Goal: Information Seeking & Learning: Learn about a topic

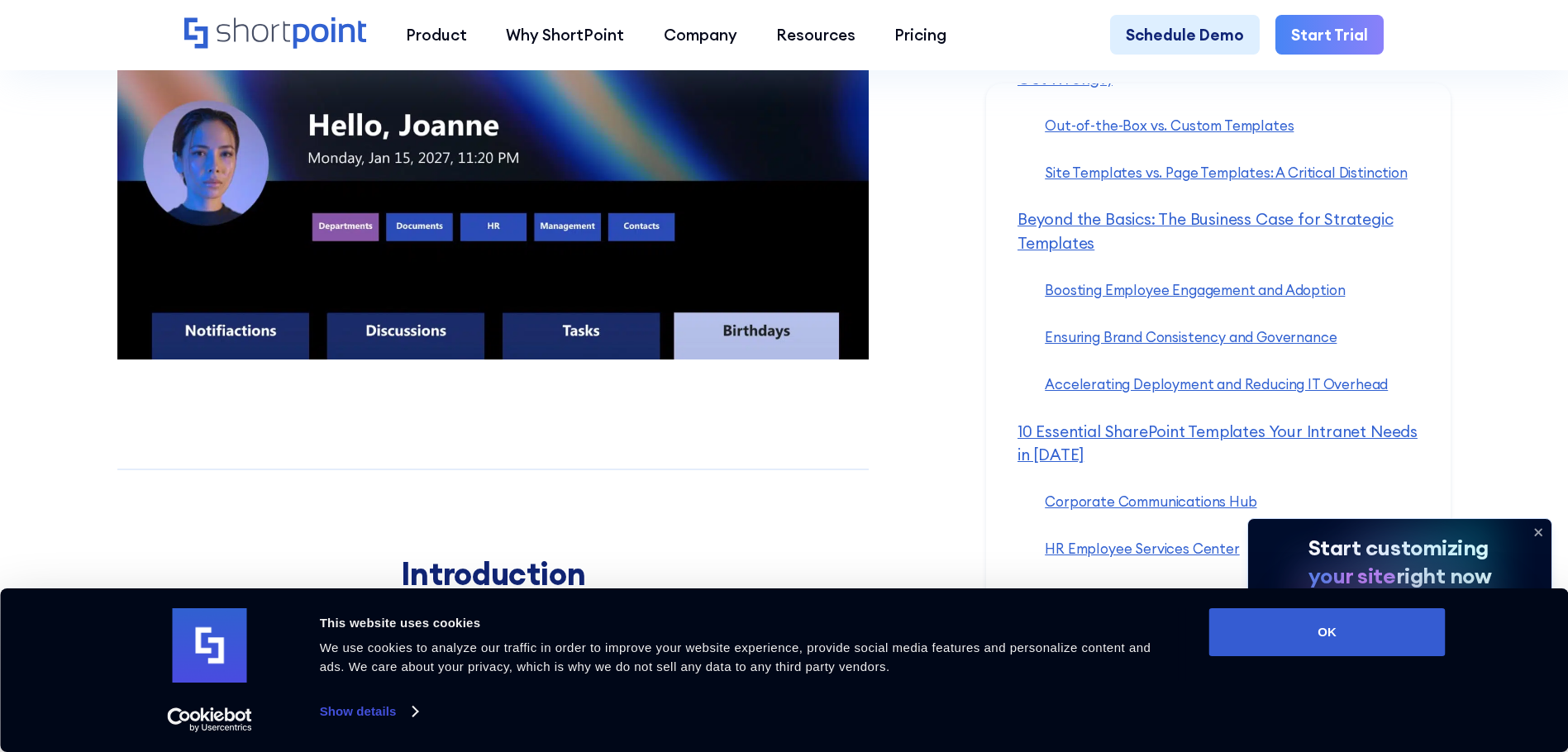
scroll to position [1171, 0]
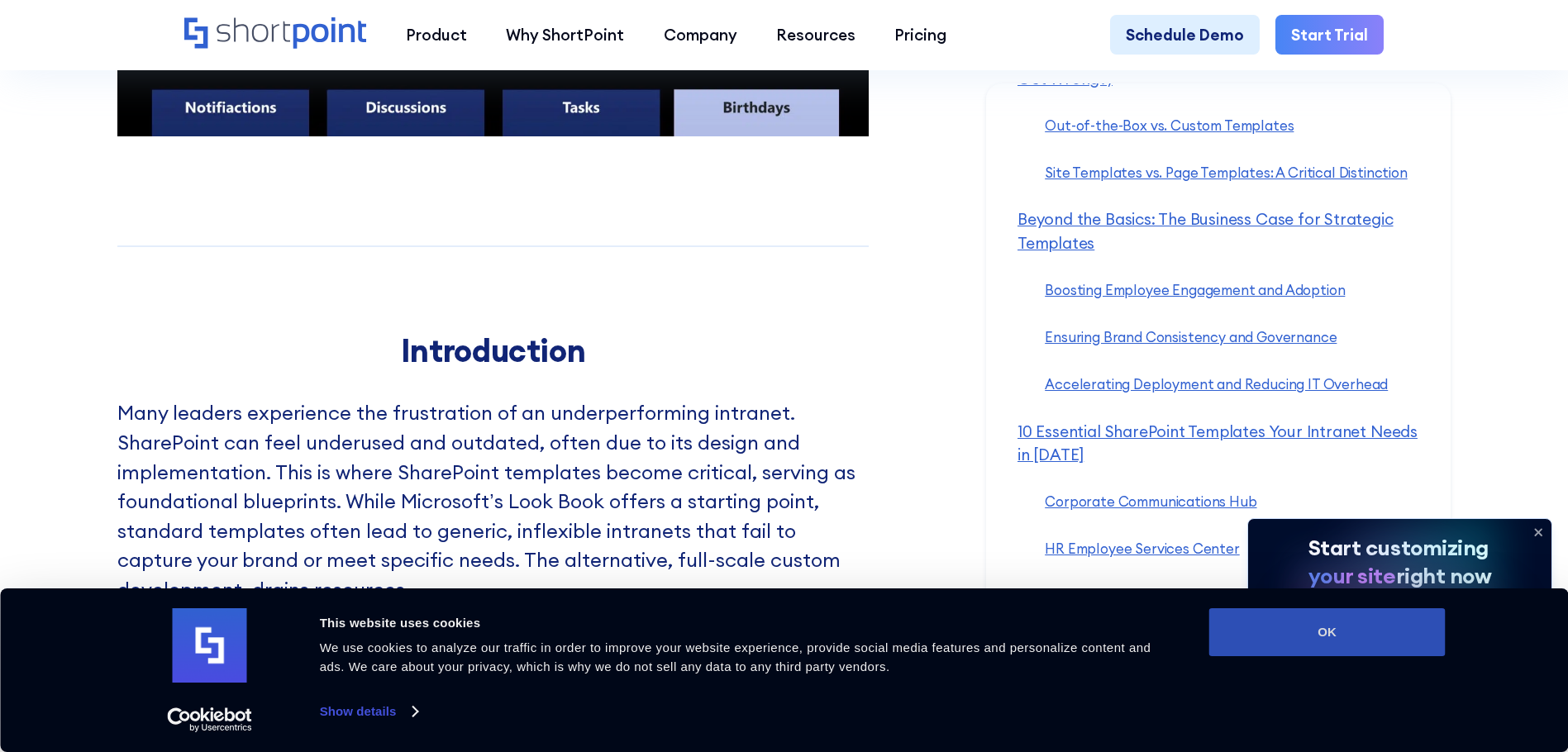
click at [1380, 639] on button "OK" at bounding box center [1328, 632] width 237 height 48
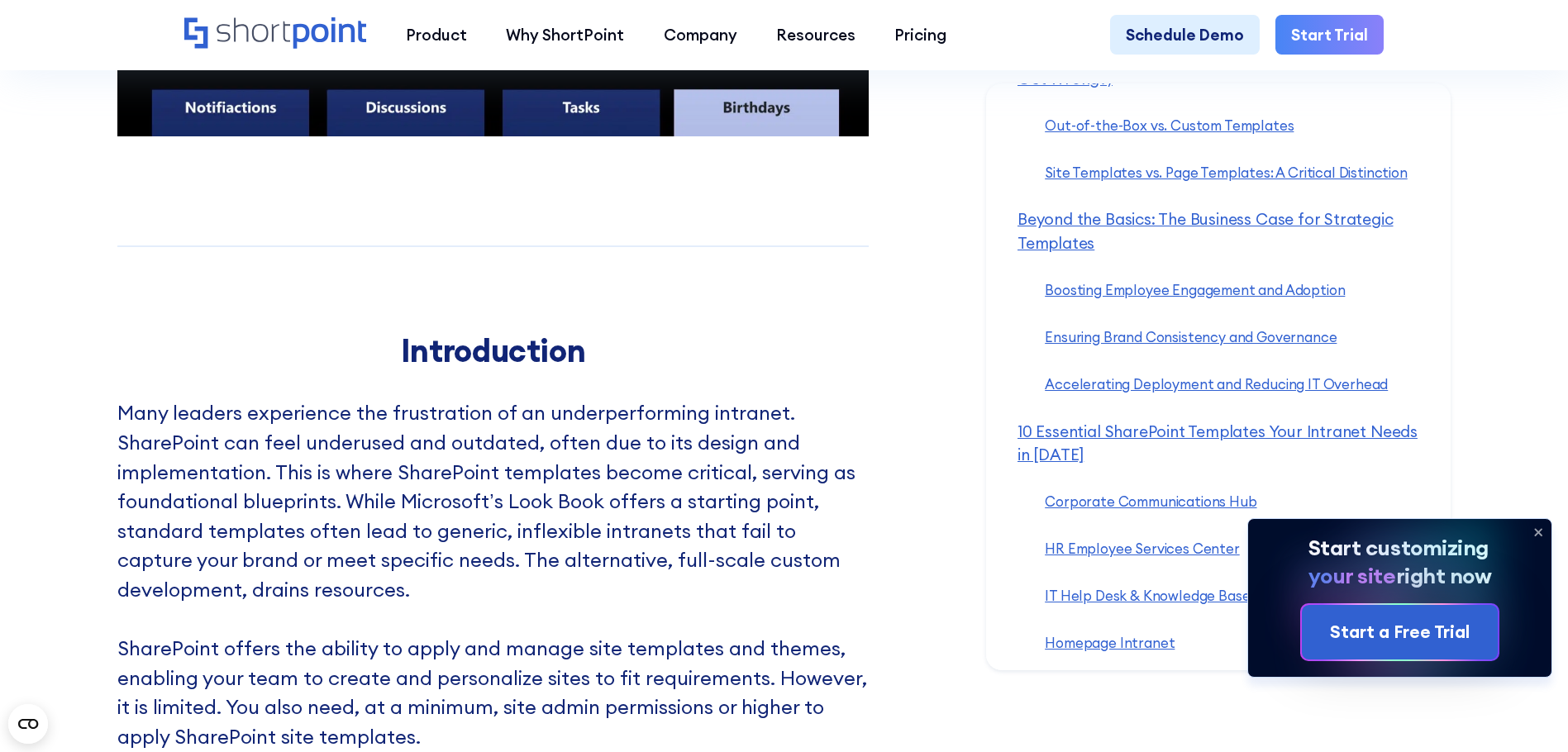
click at [1545, 525] on icon at bounding box center [1538, 532] width 26 height 26
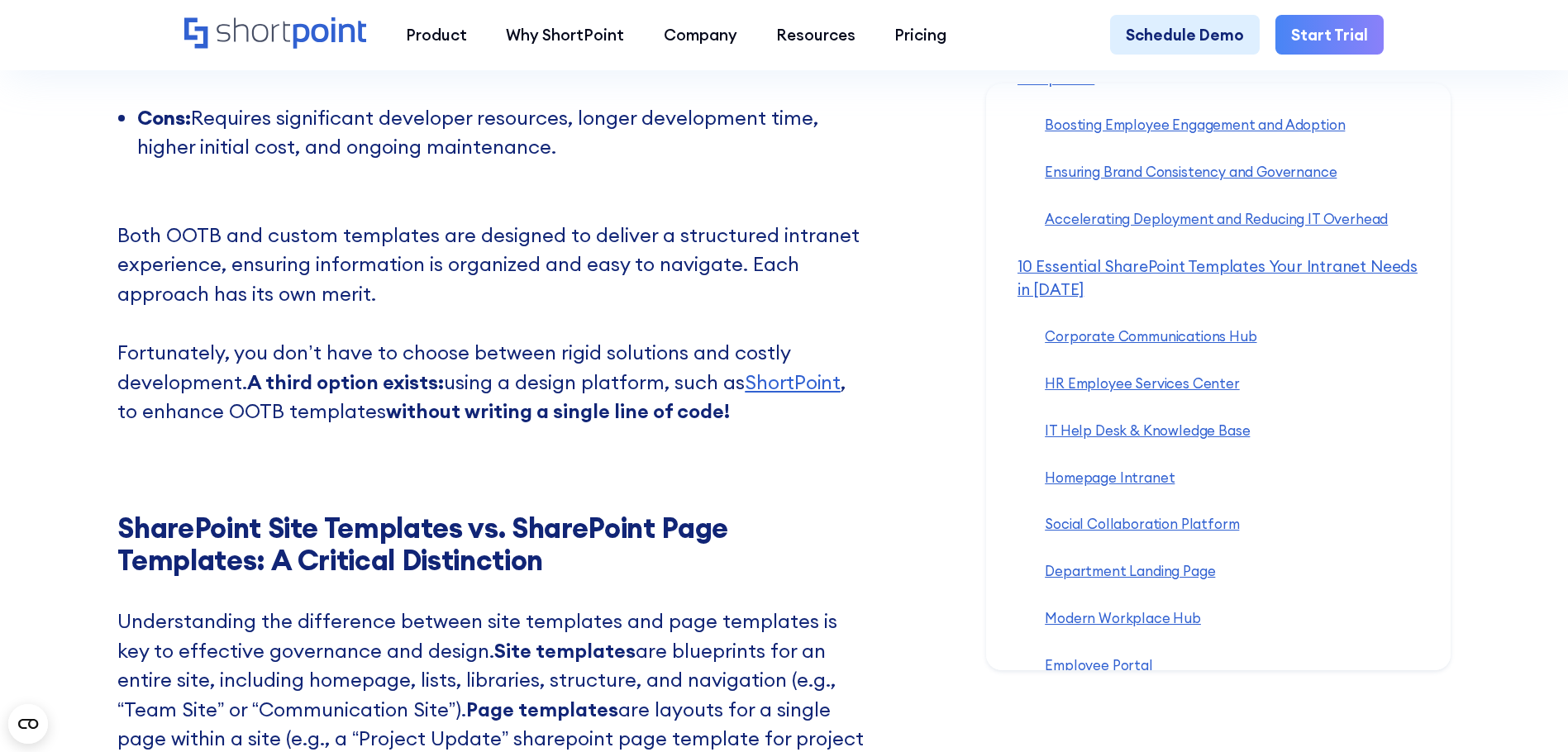
scroll to position [447, 0]
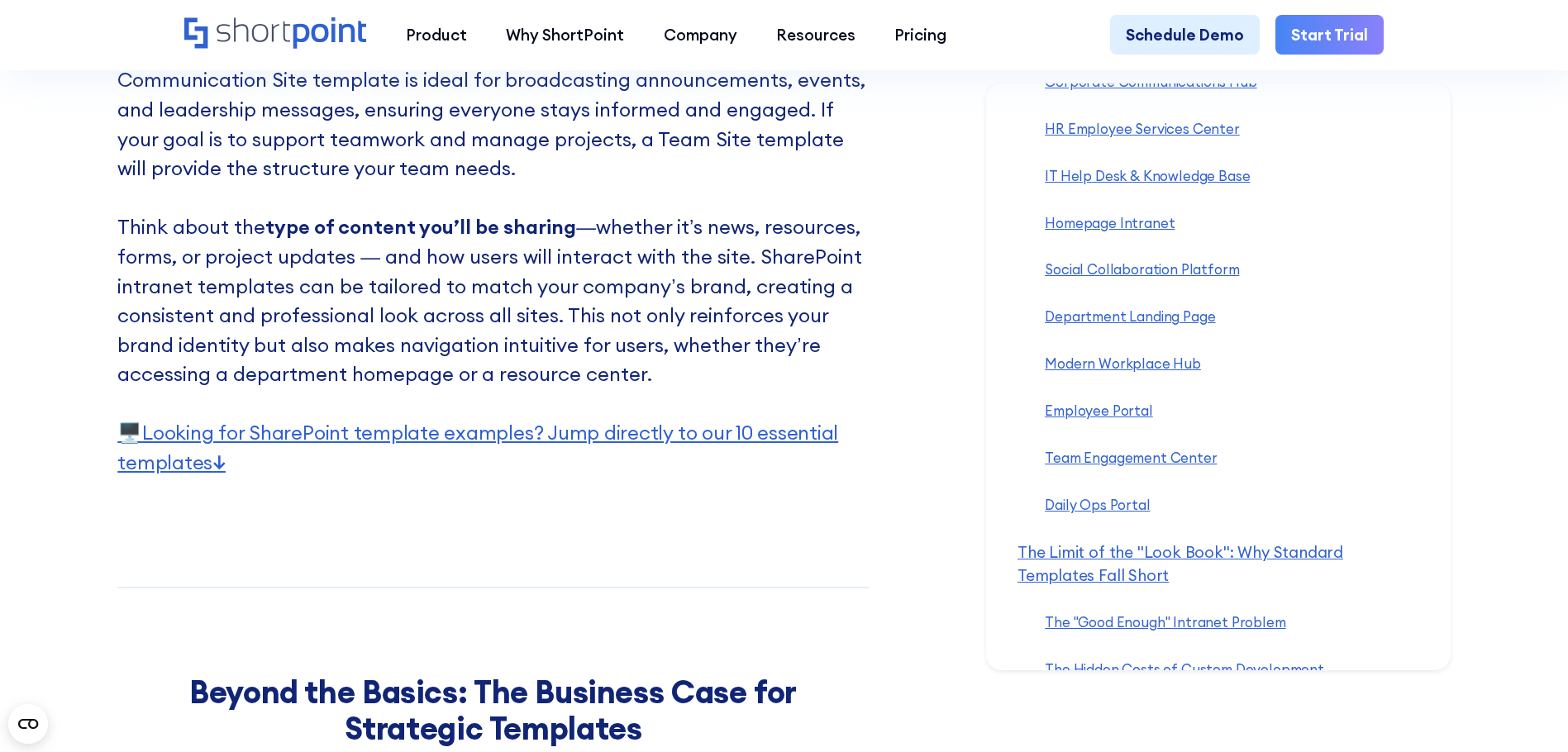
scroll to position [613, 0]
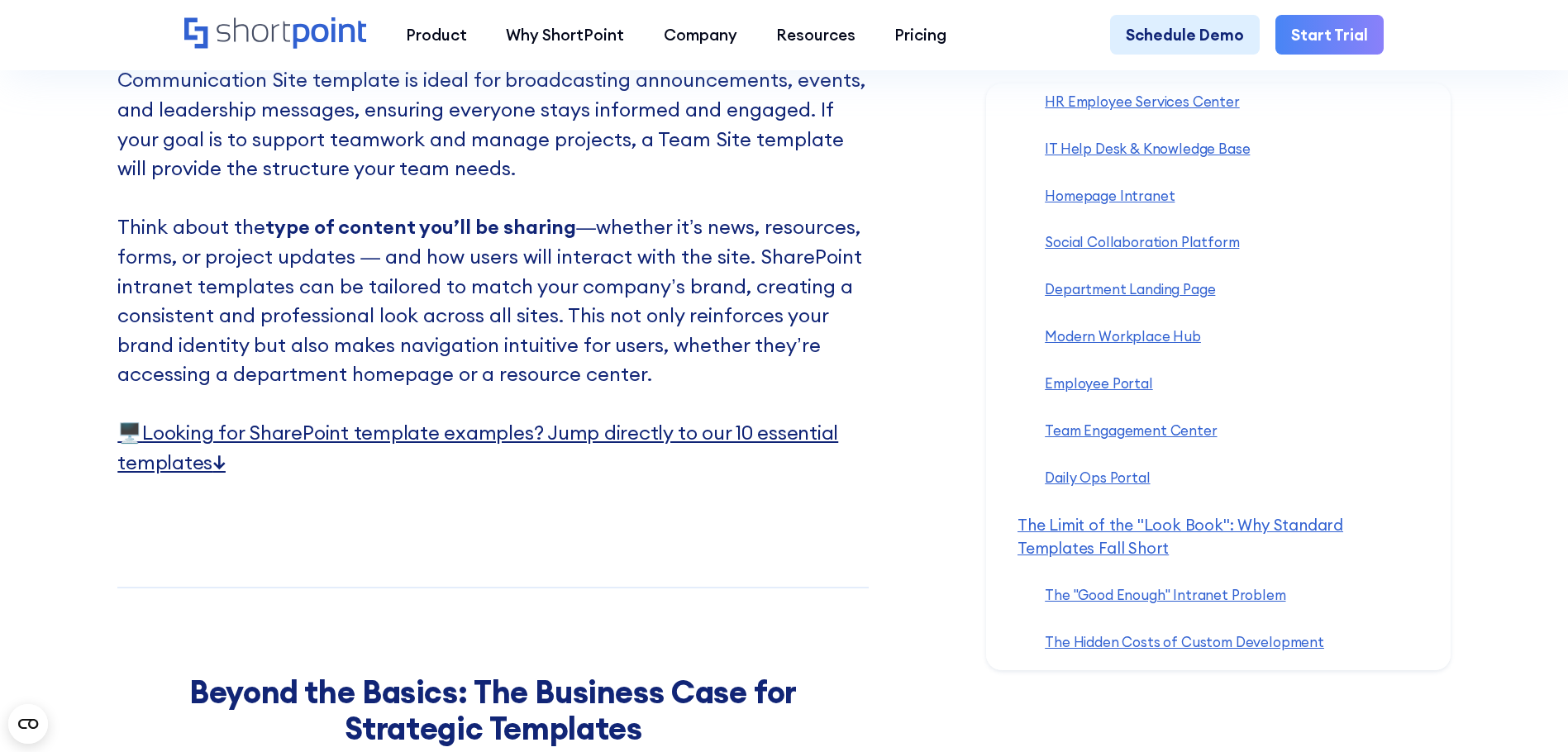
click at [803, 463] on link "🖥️ Looking for SharePoint template examples? Jump directly to our 10 essential …" at bounding box center [477, 447] width 720 height 55
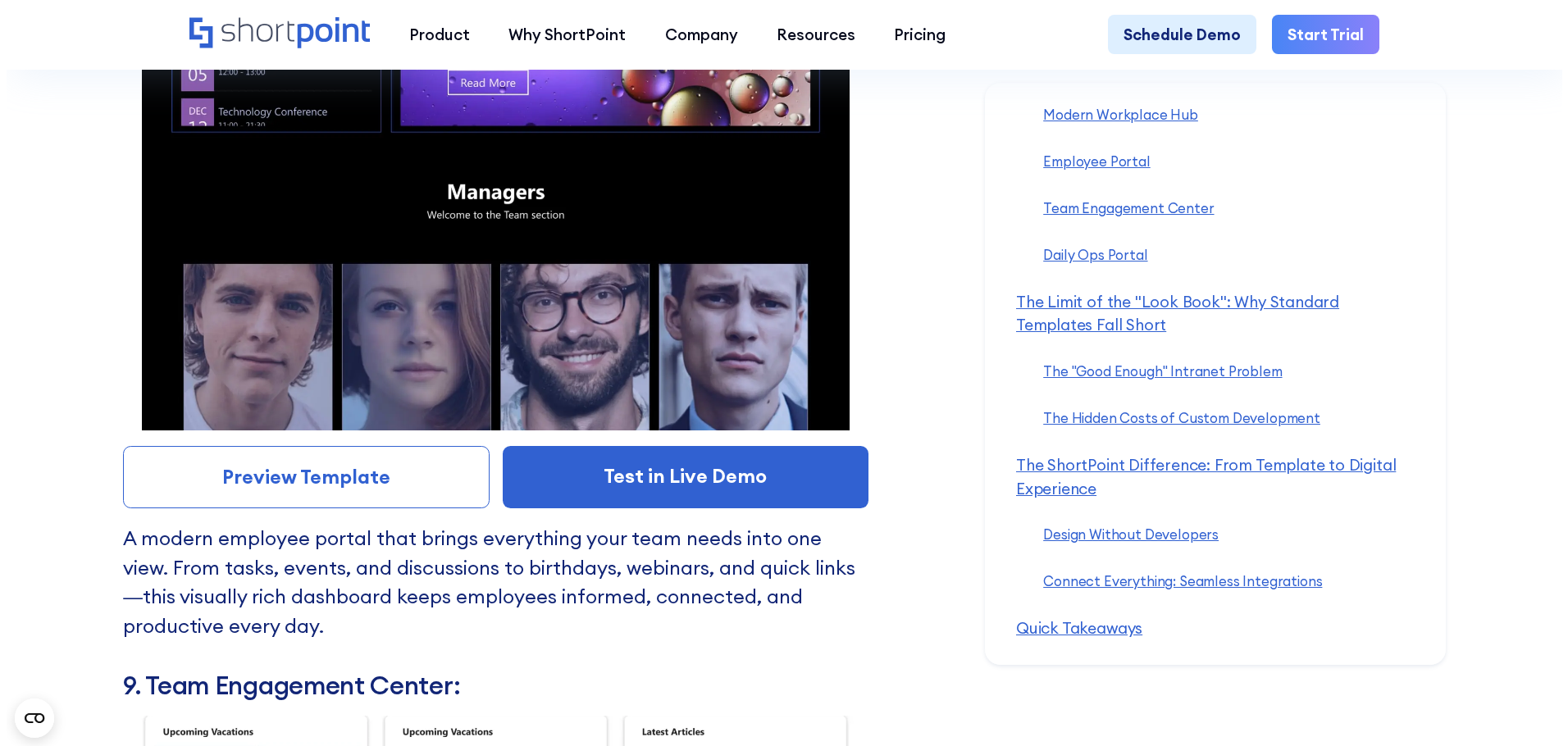
scroll to position [13982, 0]
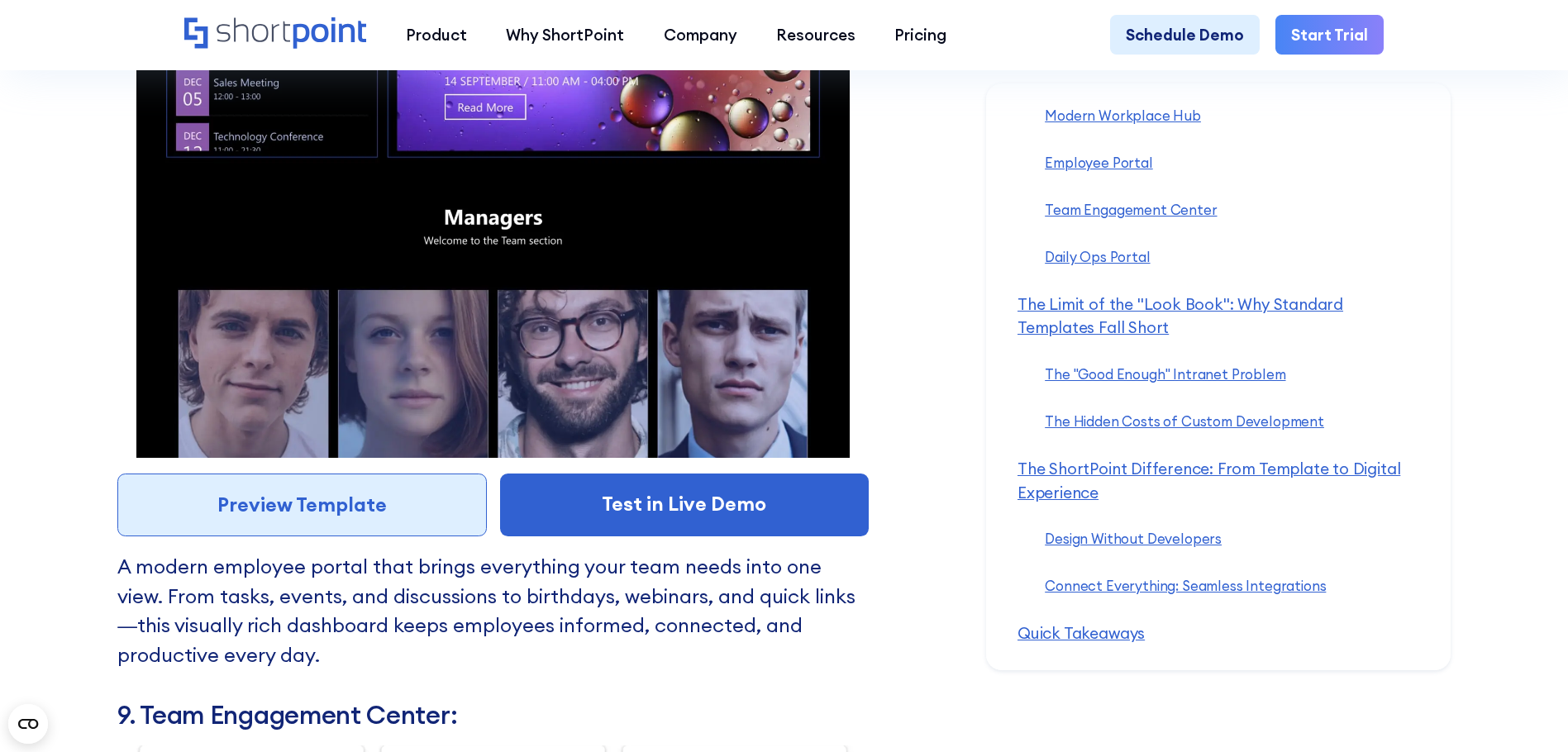
click at [348, 537] on link "Preview Template" at bounding box center [301, 505] width 369 height 63
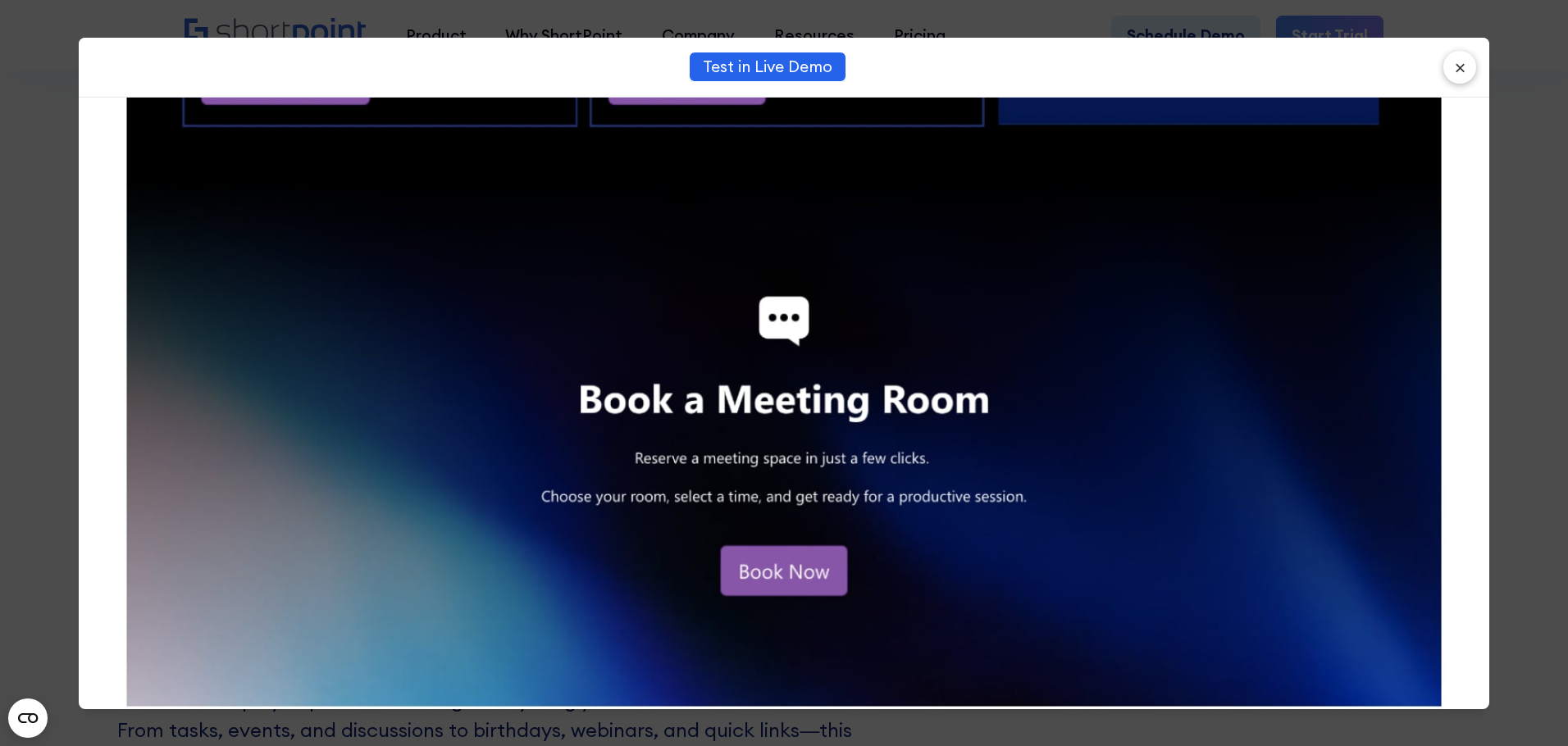
scroll to position [2691, 0]
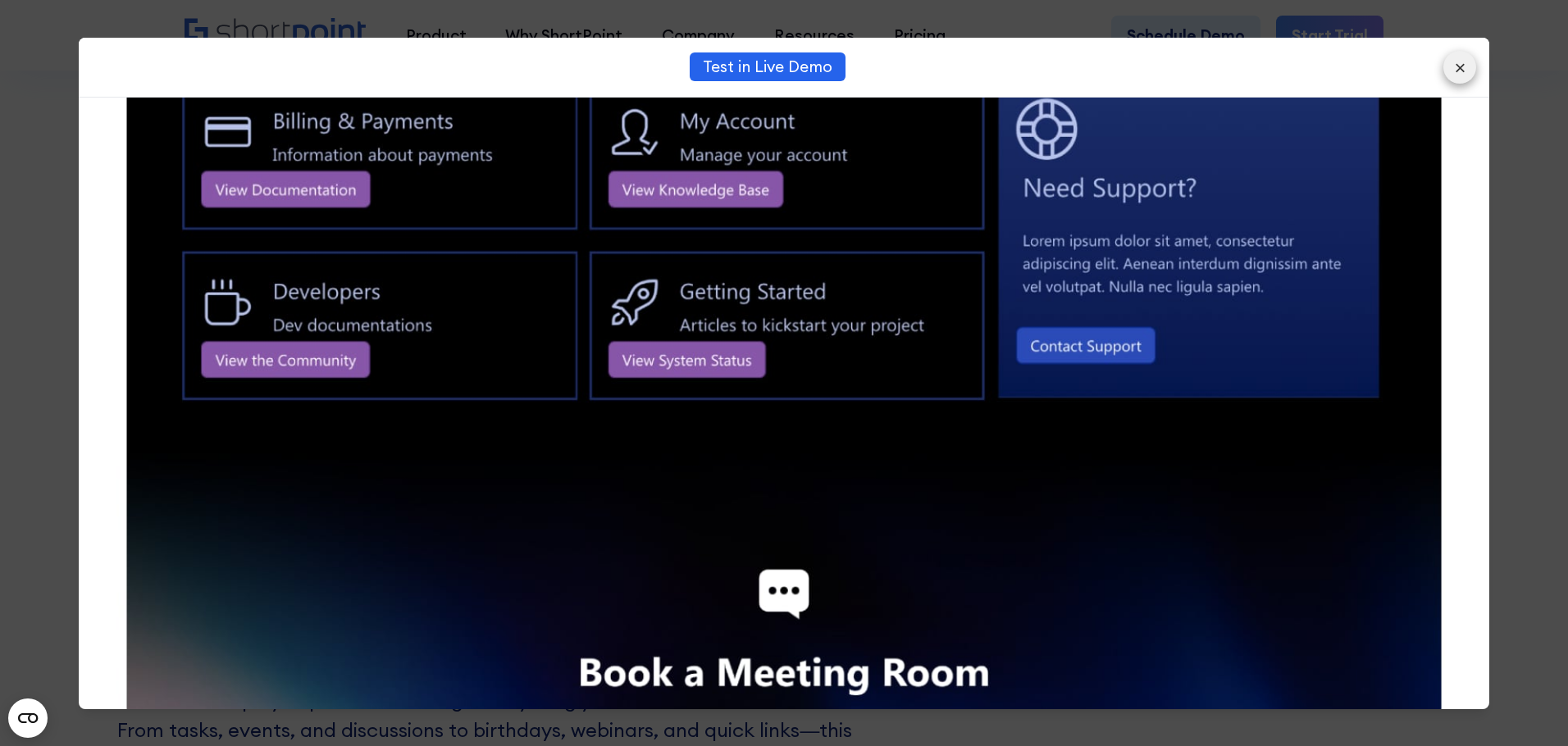
click at [1457, 71] on button "×" at bounding box center [1460, 67] width 33 height 33
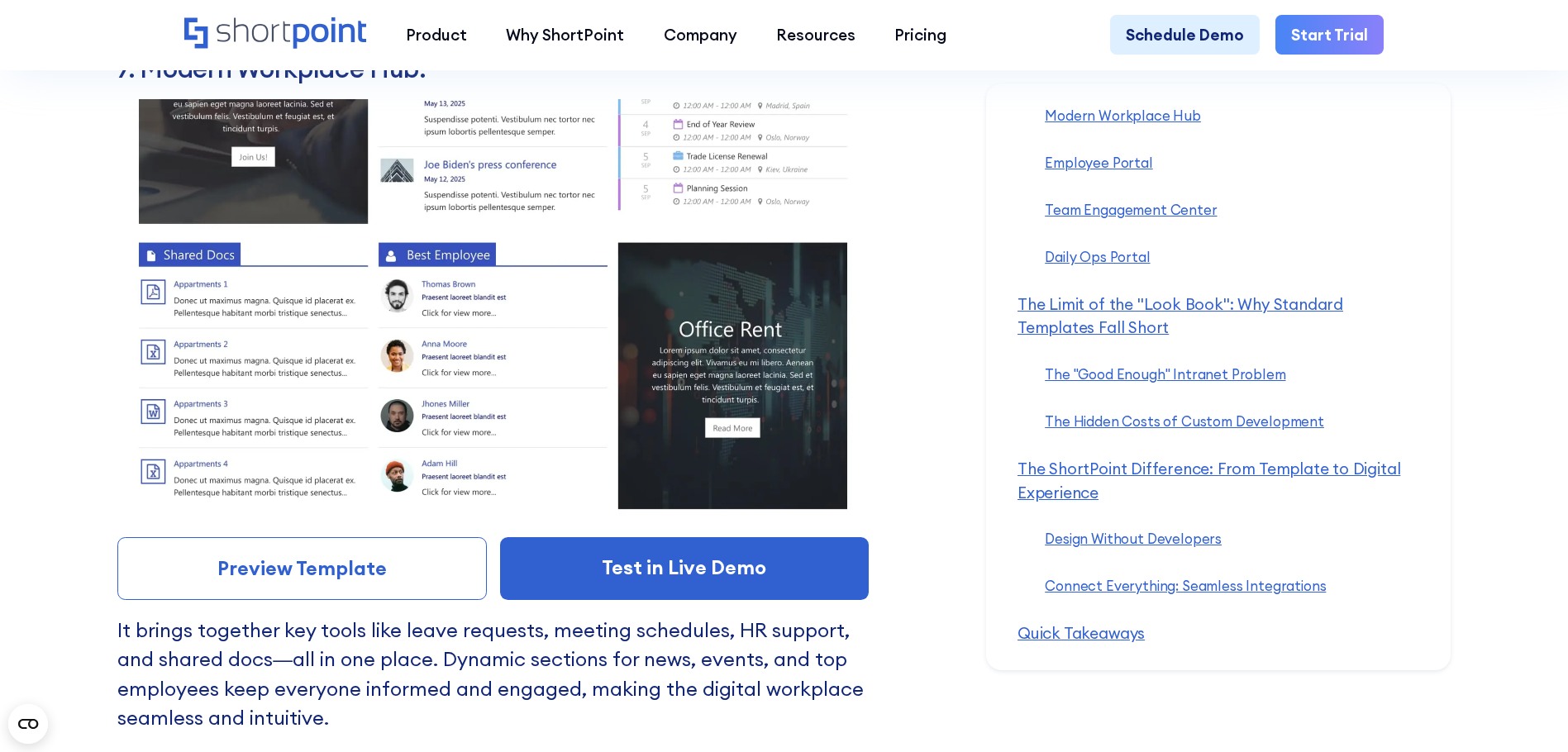
scroll to position [13541, 0]
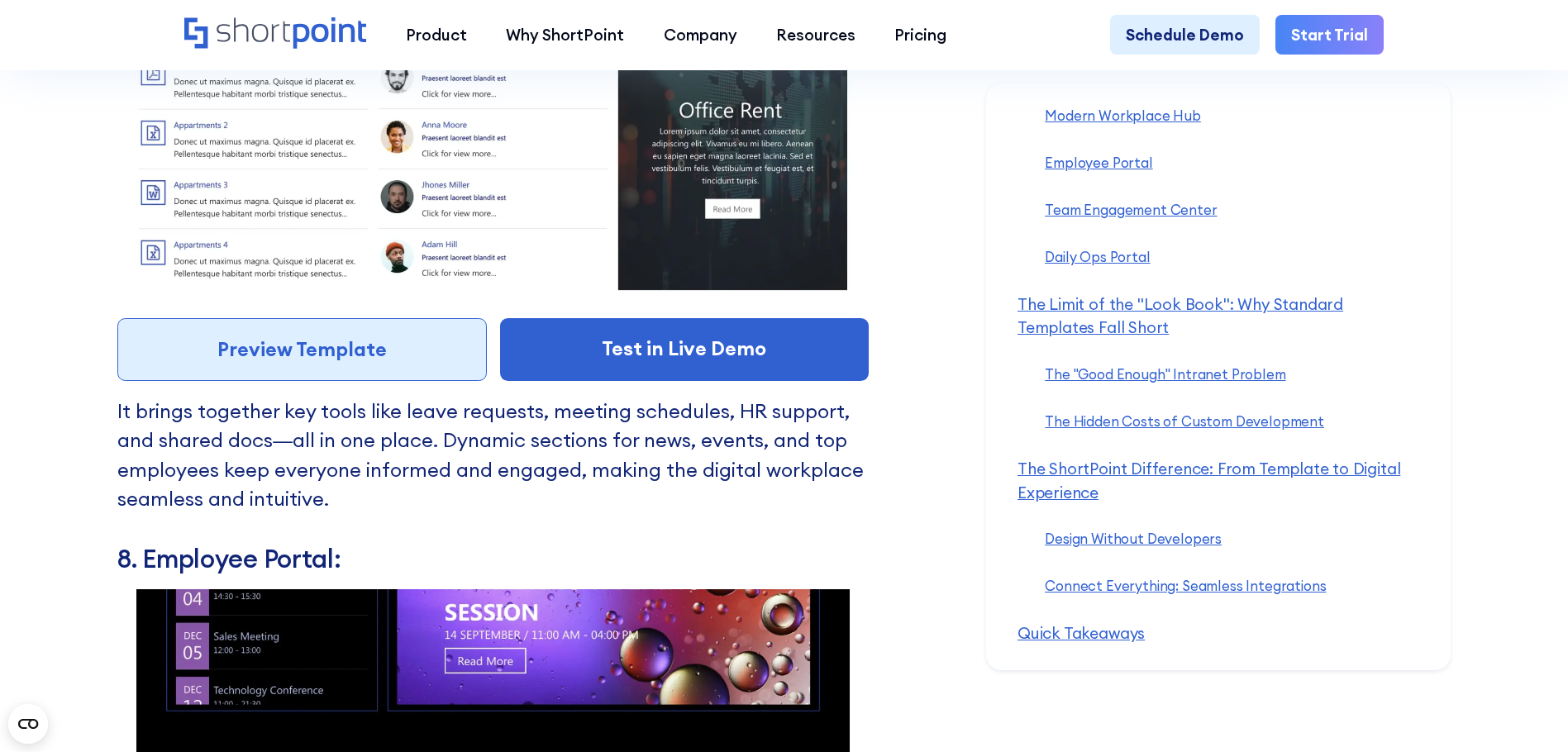
click at [331, 381] on link "Preview Template" at bounding box center [301, 350] width 369 height 63
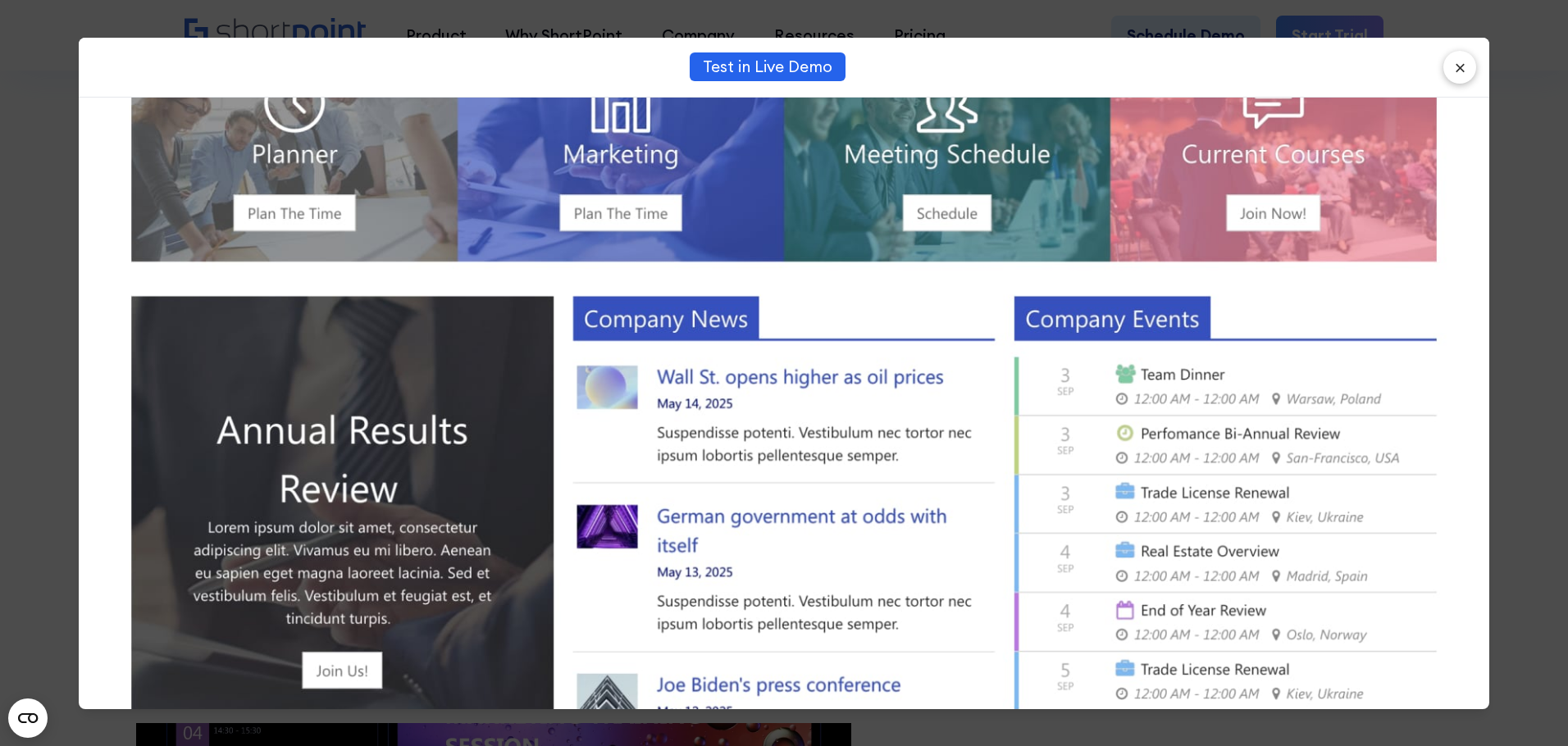
scroll to position [36, 0]
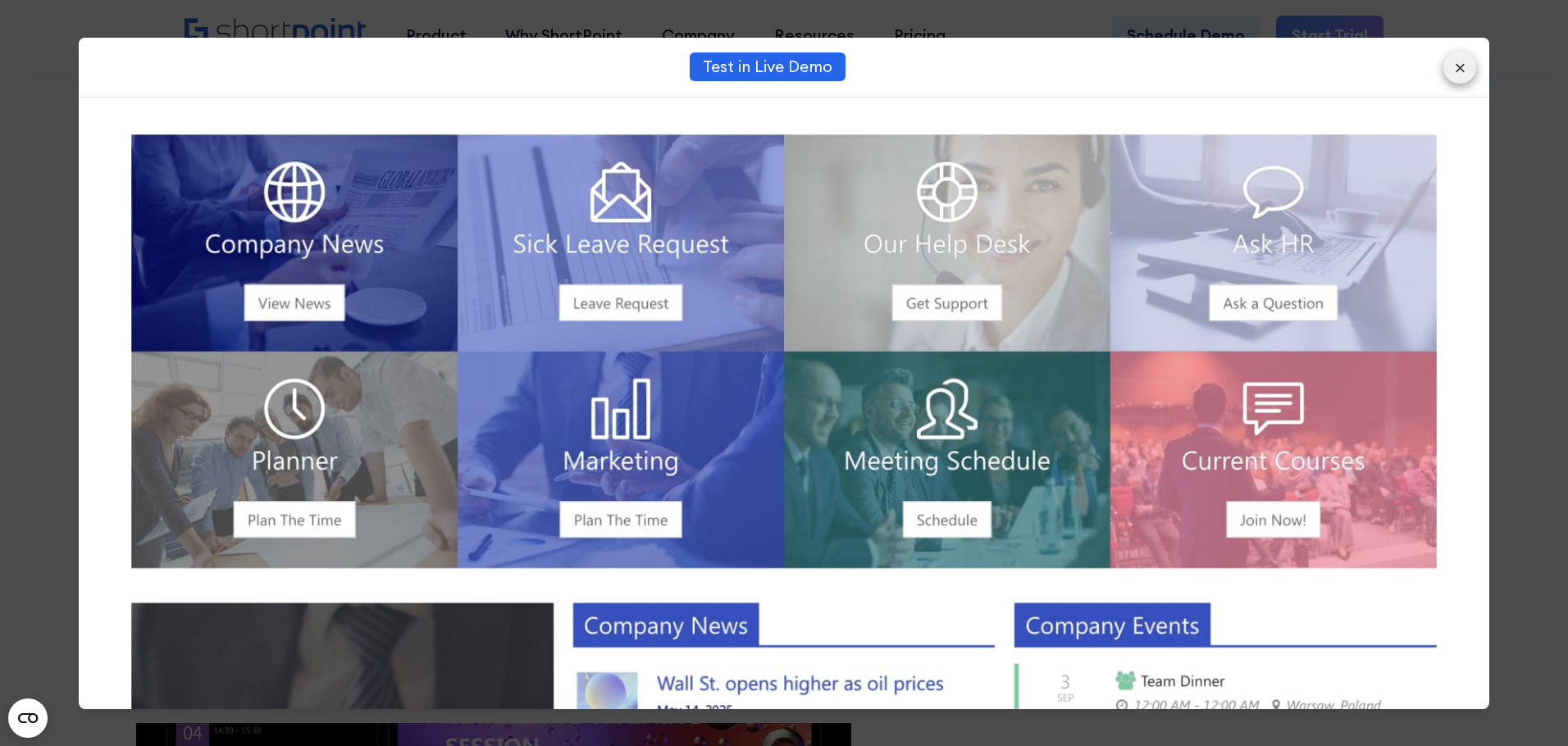
click at [1469, 75] on button "×" at bounding box center [1460, 67] width 33 height 33
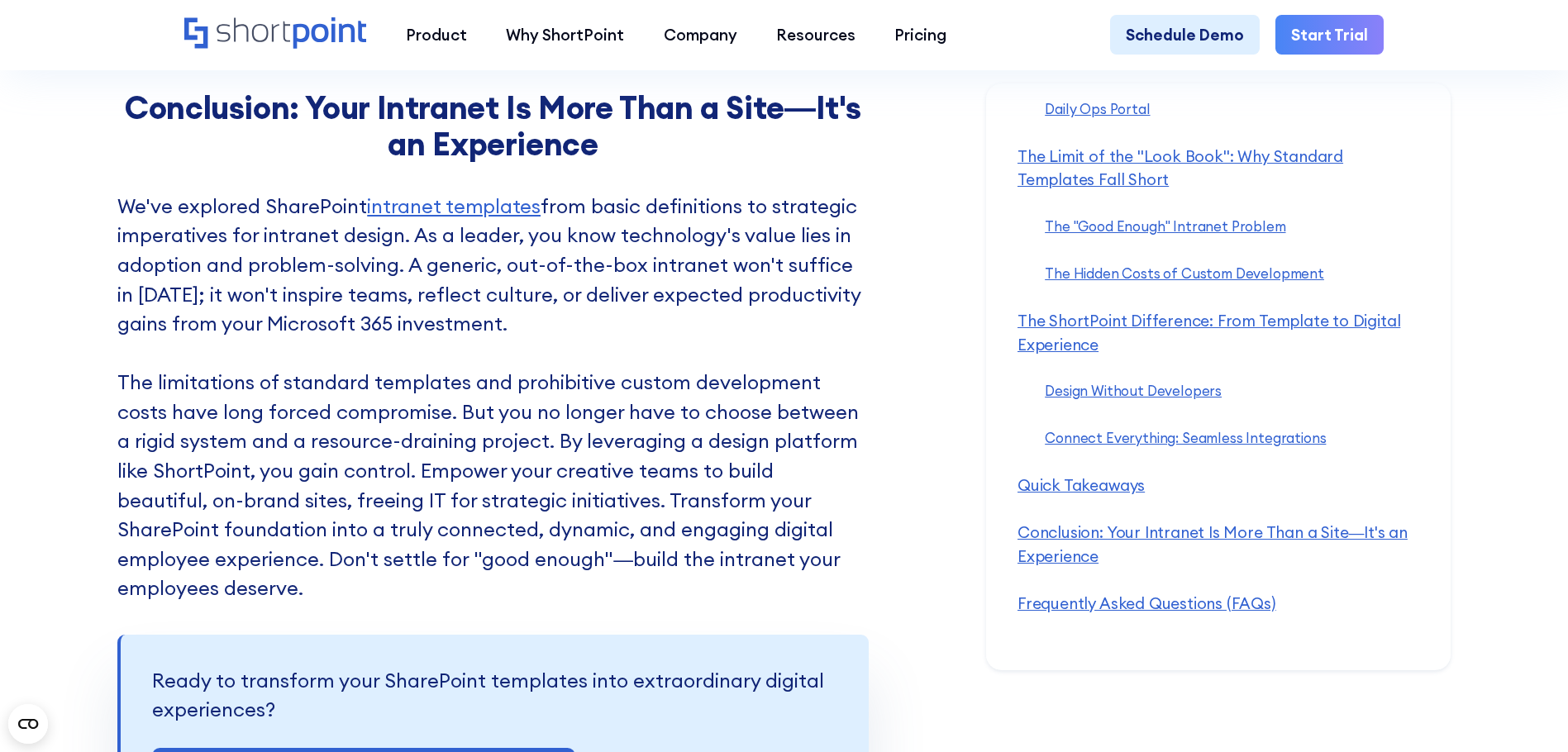
scroll to position [20867, 0]
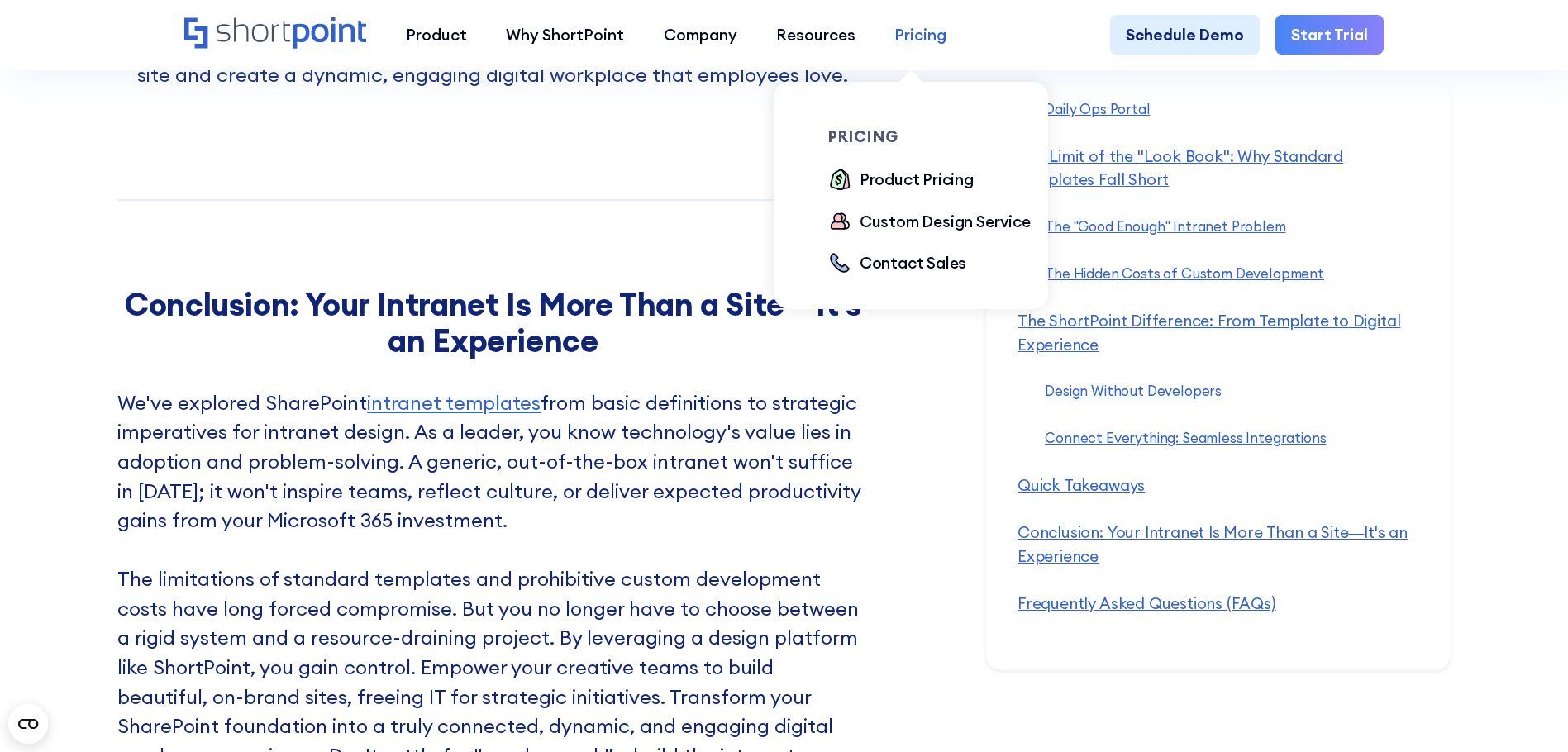
click at [916, 34] on div "Pricing" at bounding box center [920, 34] width 52 height 23
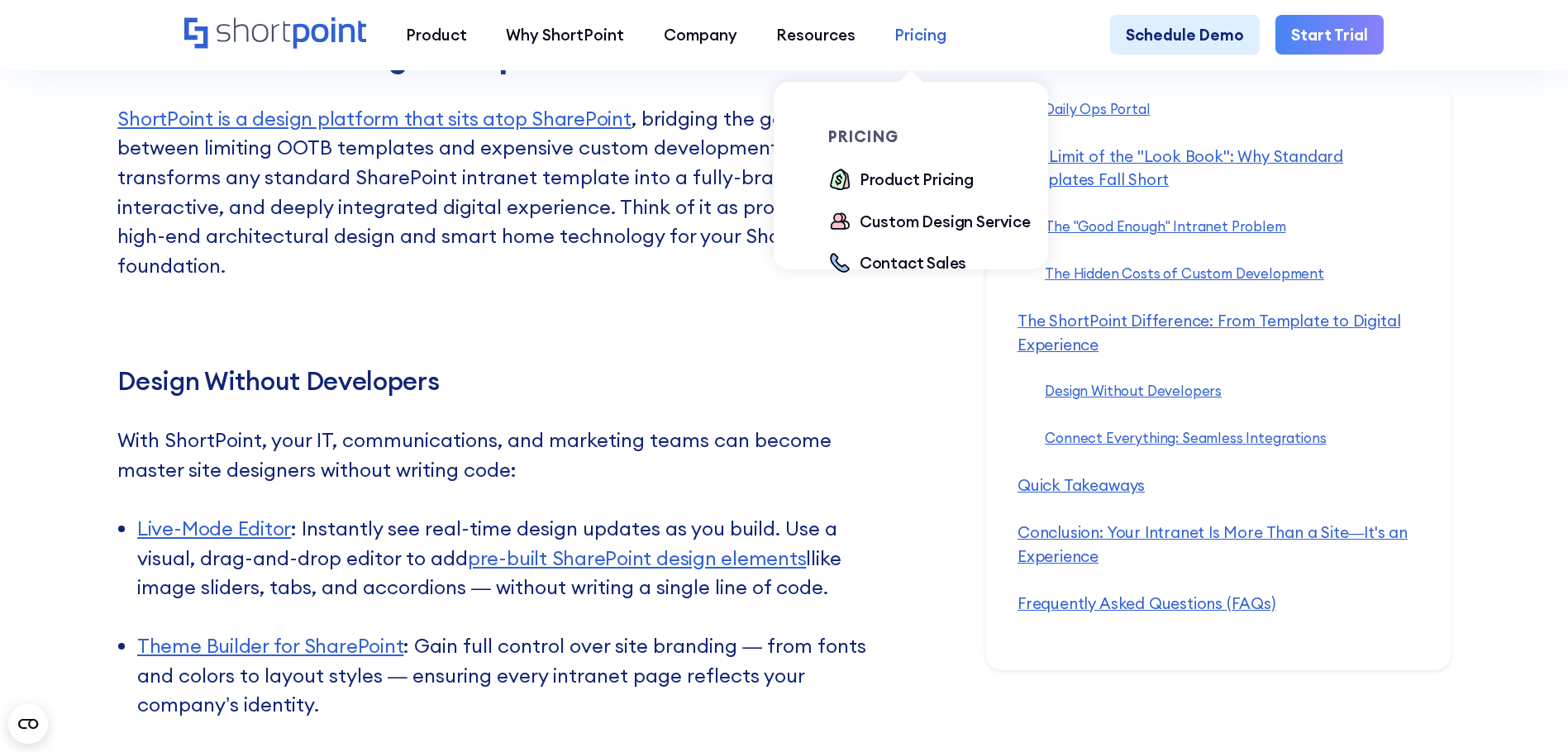
scroll to position [18526, 0]
